Goal: Information Seeking & Learning: Understand process/instructions

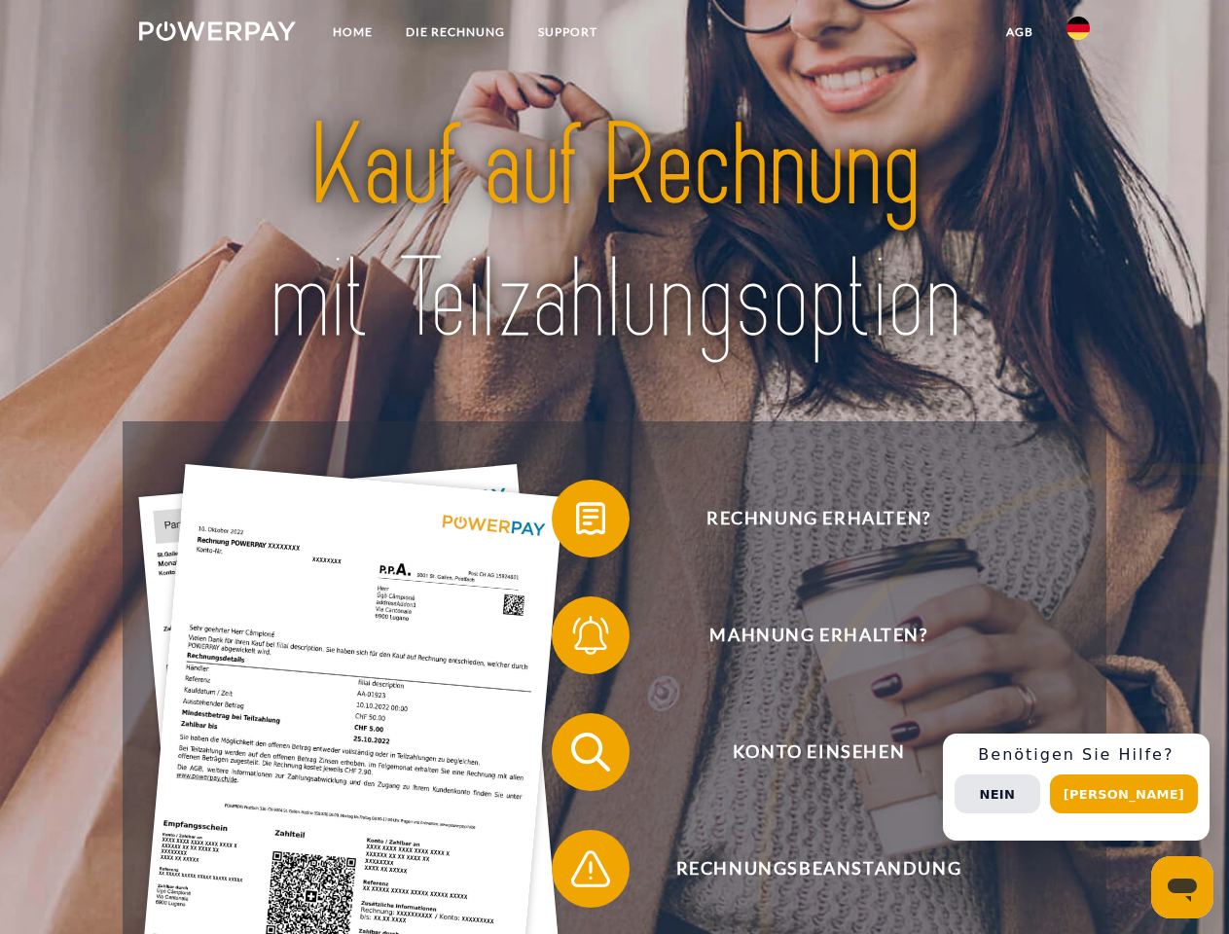
click at [217, 34] on img at bounding box center [217, 30] width 157 height 19
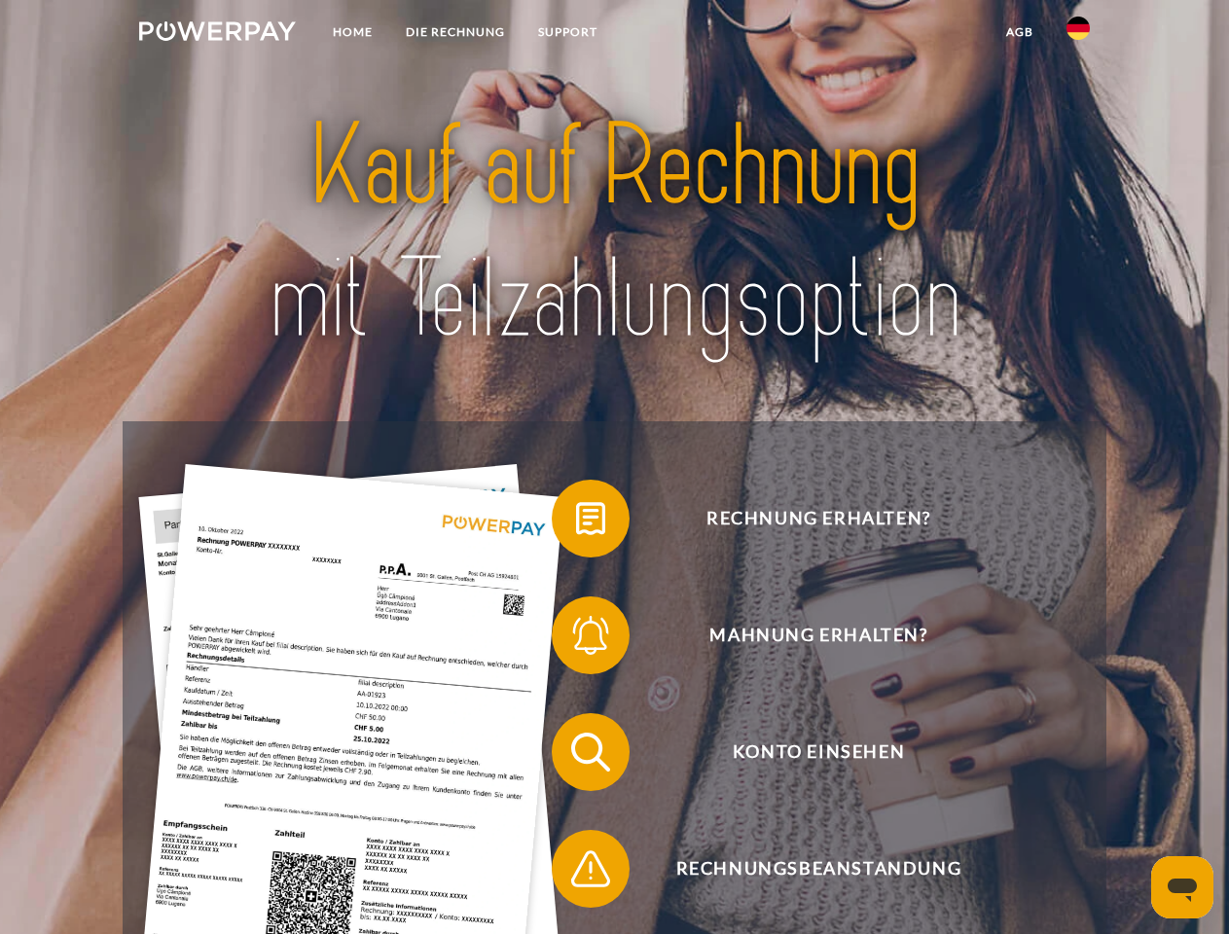
click at [1078, 34] on img at bounding box center [1077, 28] width 23 height 23
click at [1019, 32] on link "agb" at bounding box center [1020, 32] width 60 height 35
click at [576, 523] on span at bounding box center [561, 518] width 97 height 97
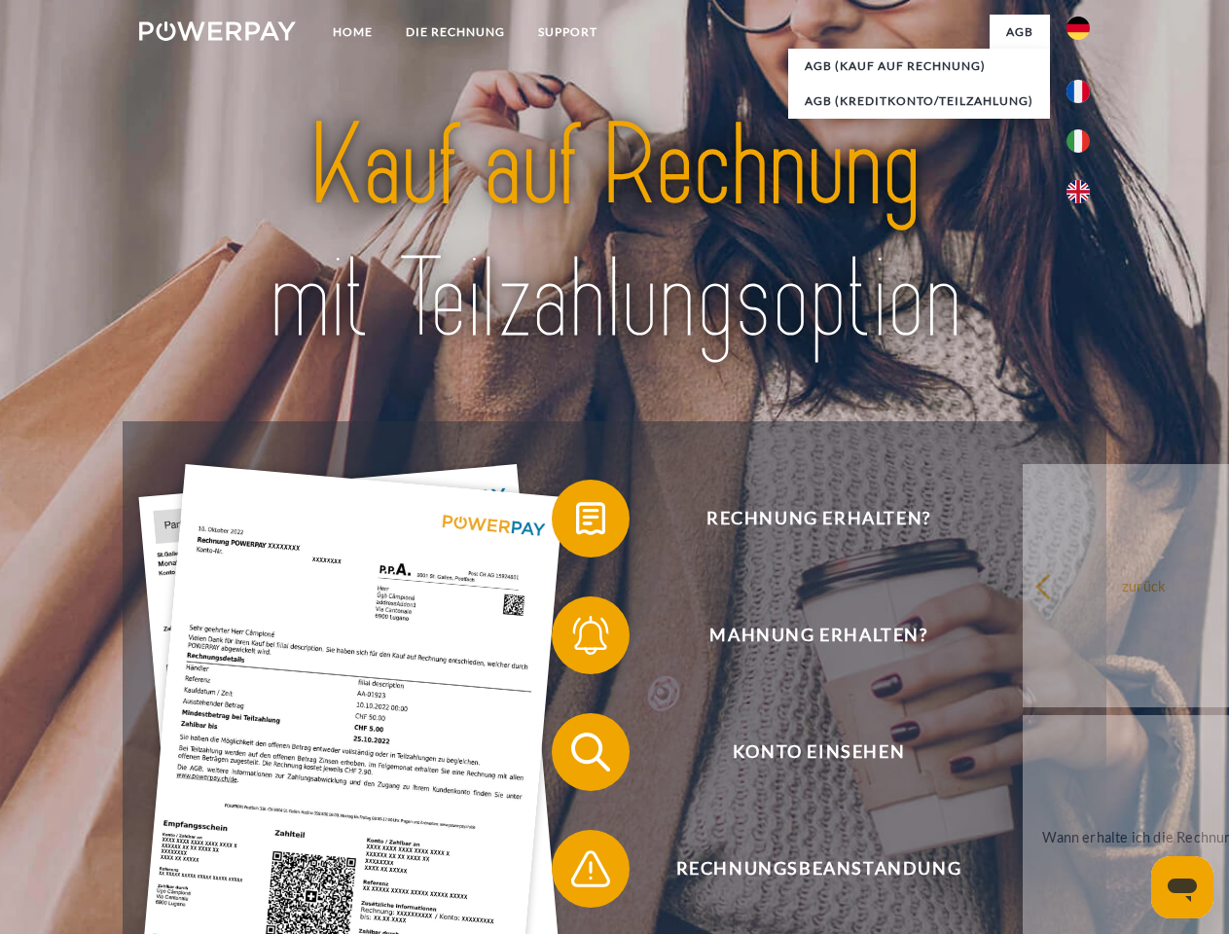
click at [576, 639] on span at bounding box center [561, 635] width 97 height 97
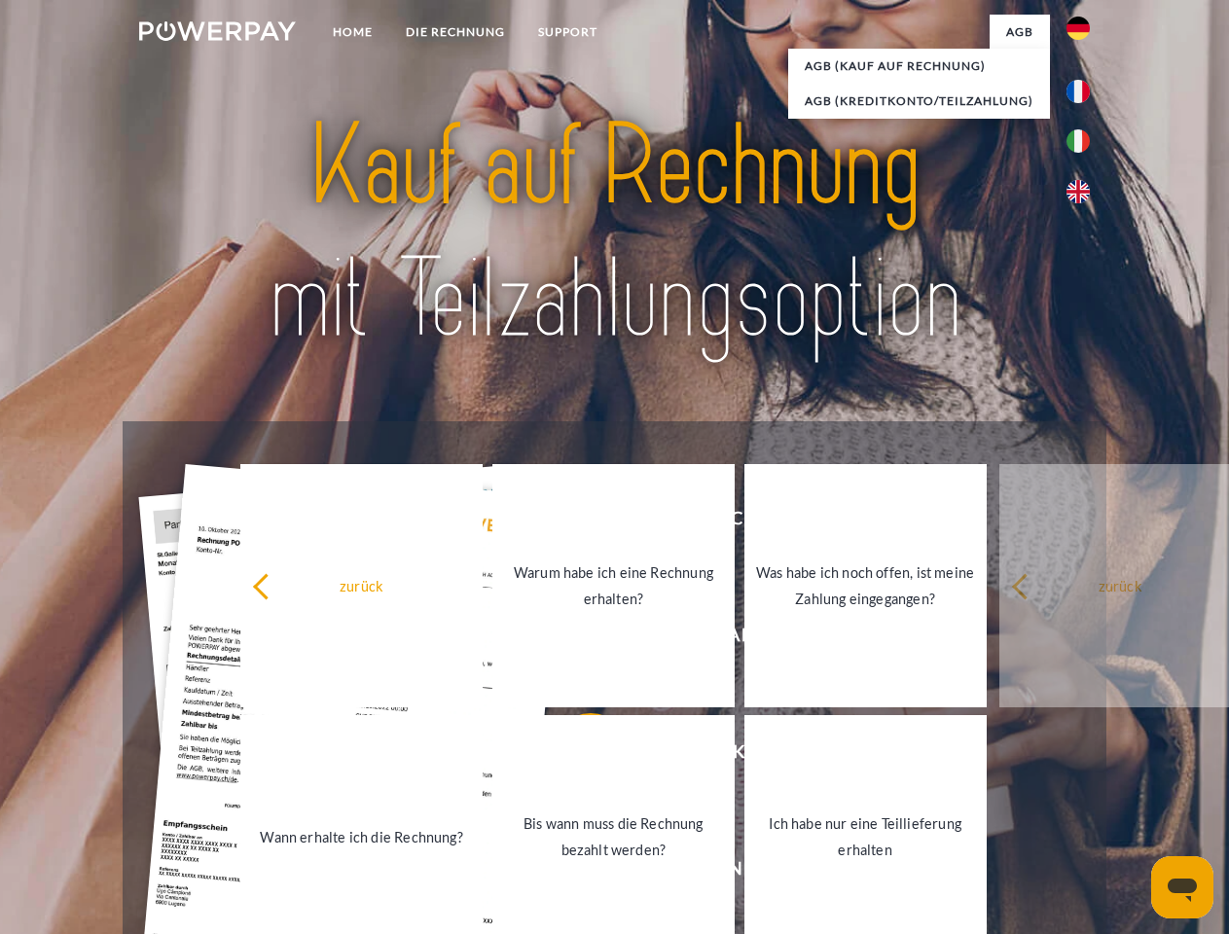
click at [576, 756] on link "Bis wann muss die Rechnung bezahlt werden?" at bounding box center [613, 836] width 242 height 243
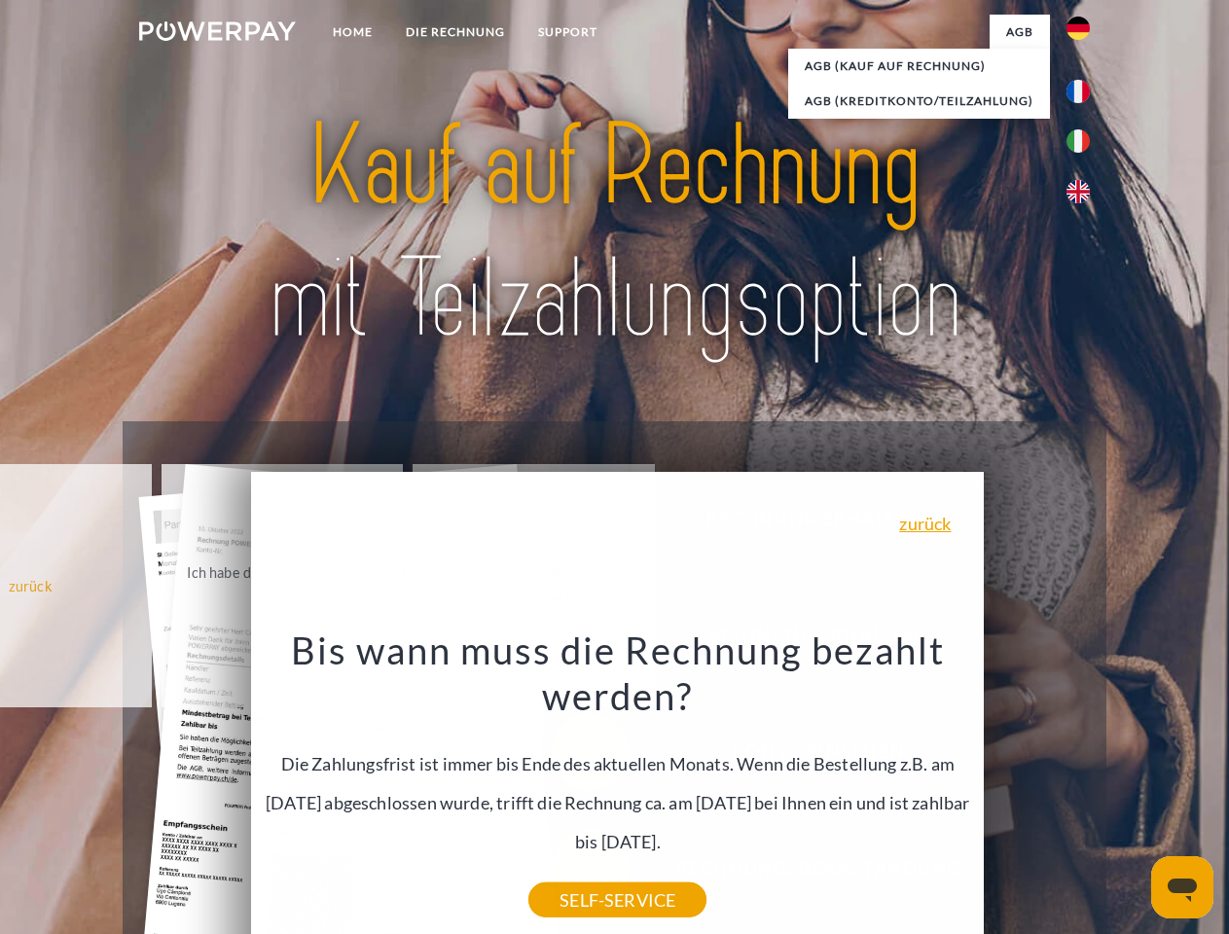
click at [576, 873] on div "Bis wann muss die Rechnung bezahlt werden? Die Zahlungsfrist ist immer bis Ende…" at bounding box center [618, 763] width 710 height 273
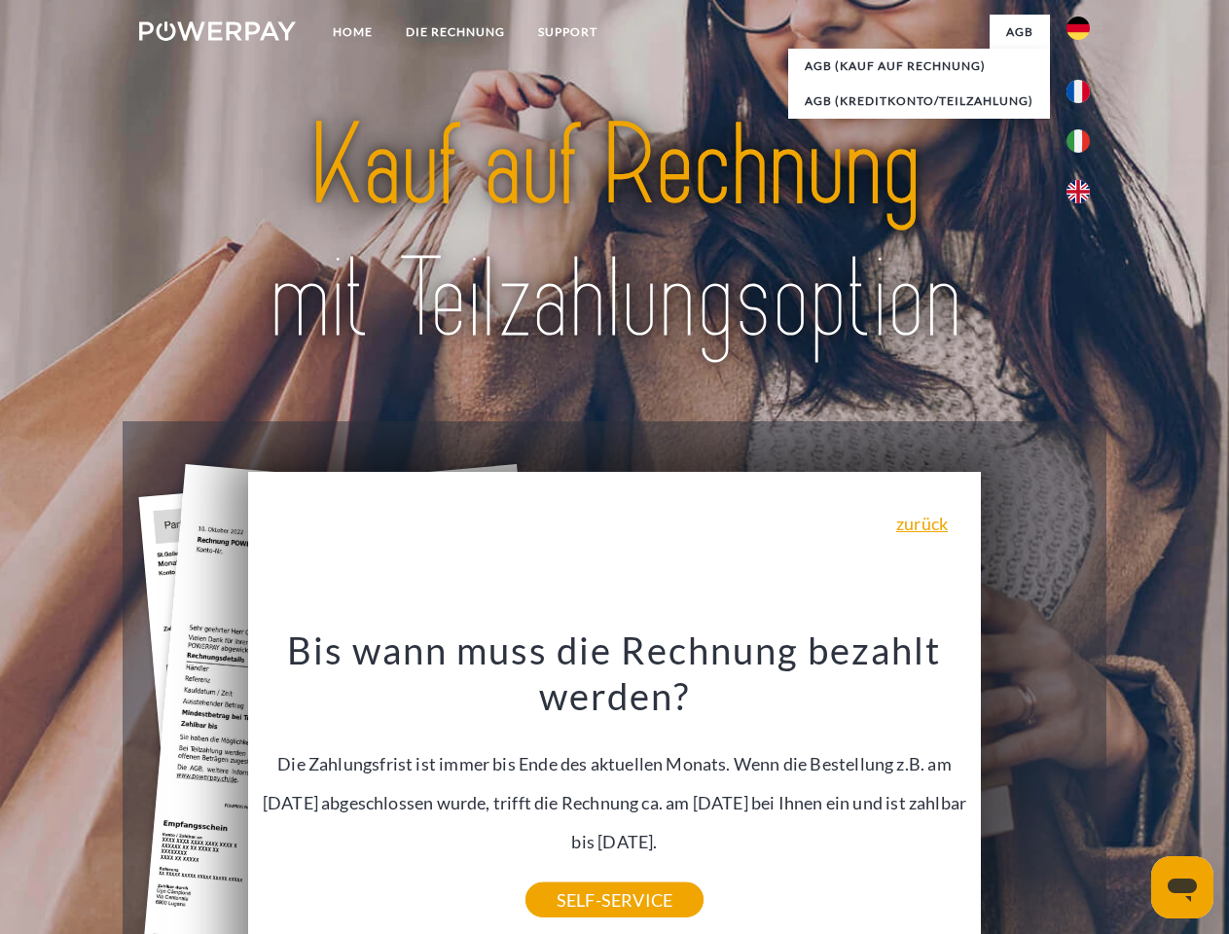
click at [1083, 787] on div "Rechnung erhalten? Mahnung erhalten? Konto einsehen" at bounding box center [614, 810] width 983 height 778
click at [1035, 791] on span "Konto einsehen" at bounding box center [818, 752] width 477 height 78
click at [1131, 794] on header "Home DIE RECHNUNG SUPPORT" at bounding box center [614, 672] width 1229 height 1344
